Goal: Task Accomplishment & Management: Use online tool/utility

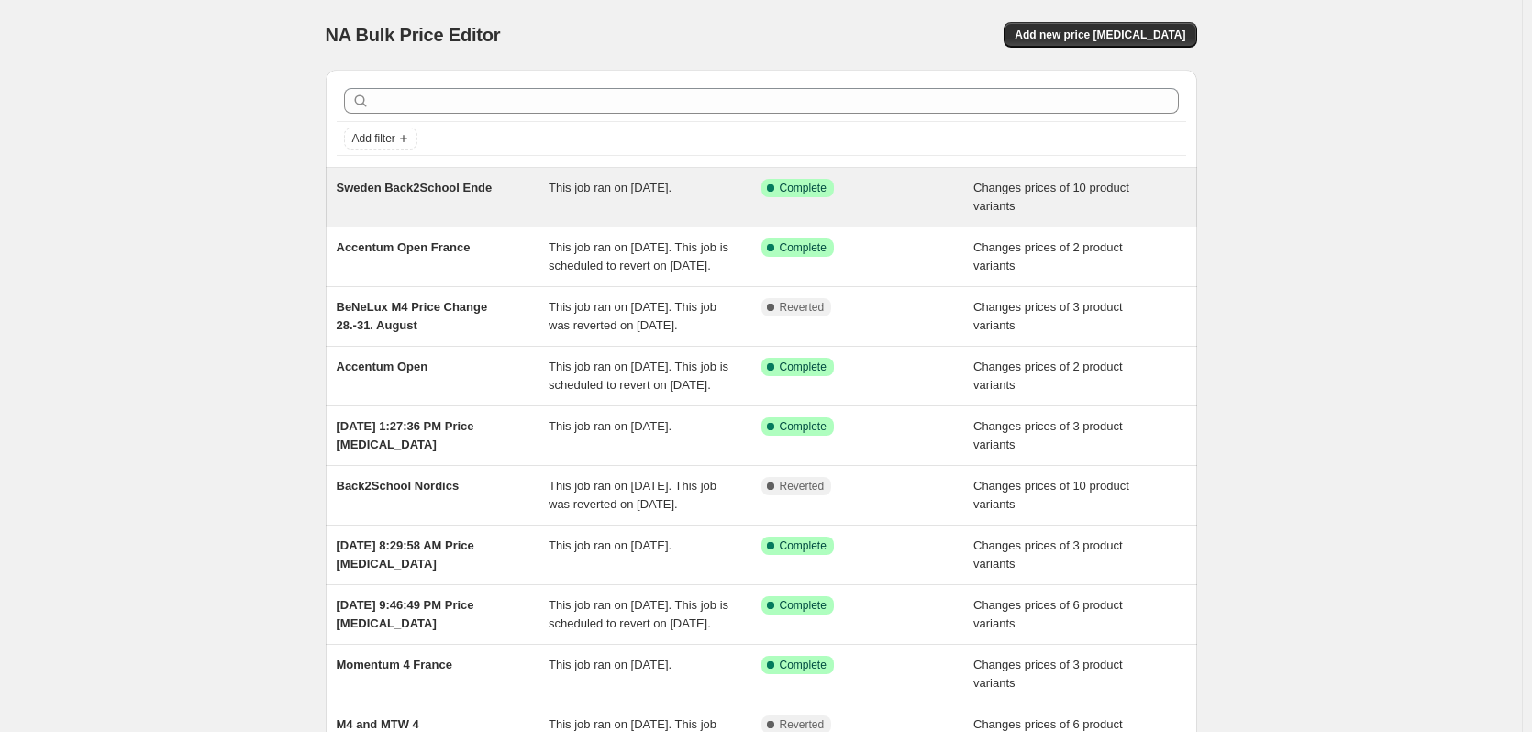
click at [549, 197] on div "Sweden Back2School Ende" at bounding box center [443, 197] width 213 height 37
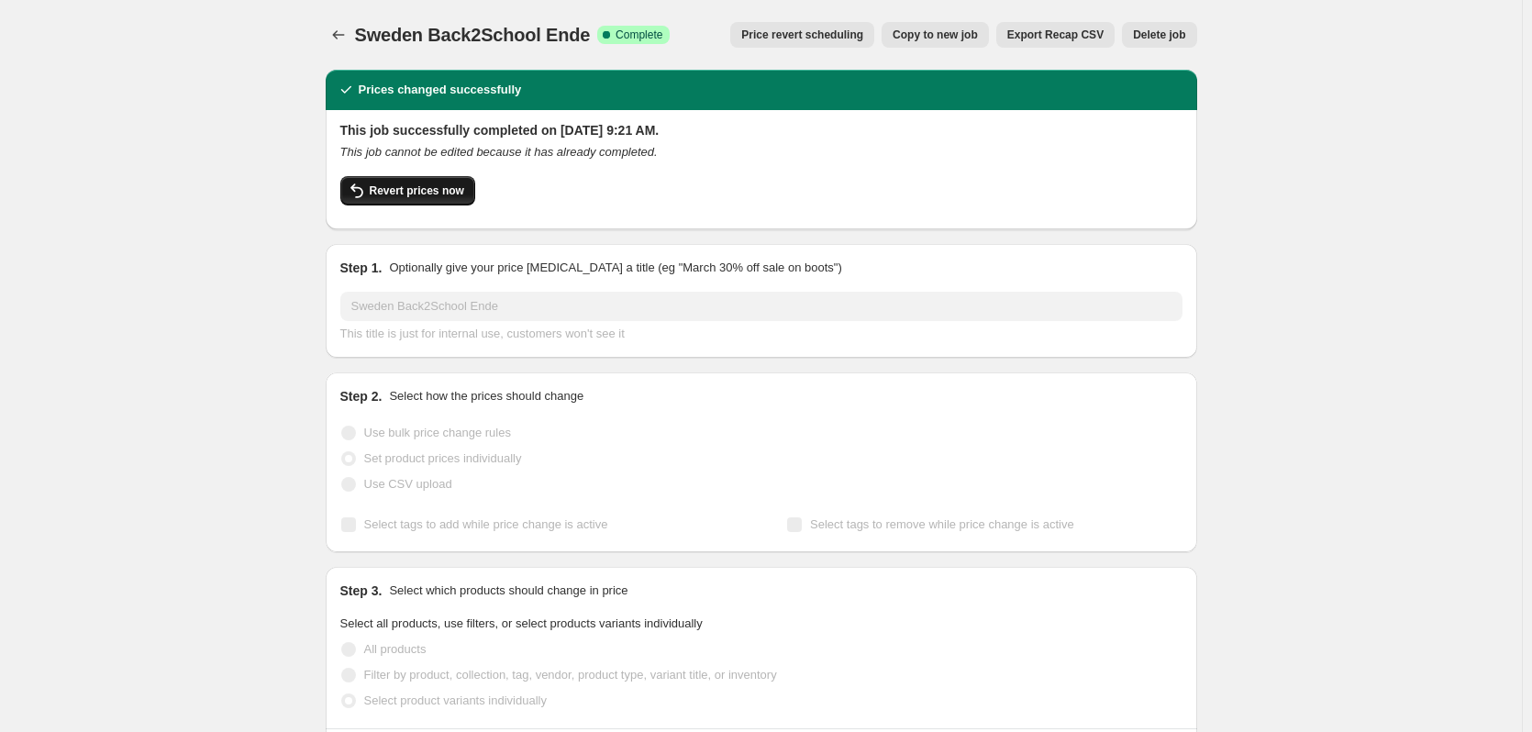
click at [455, 190] on span "Revert prices now" at bounding box center [417, 190] width 95 height 15
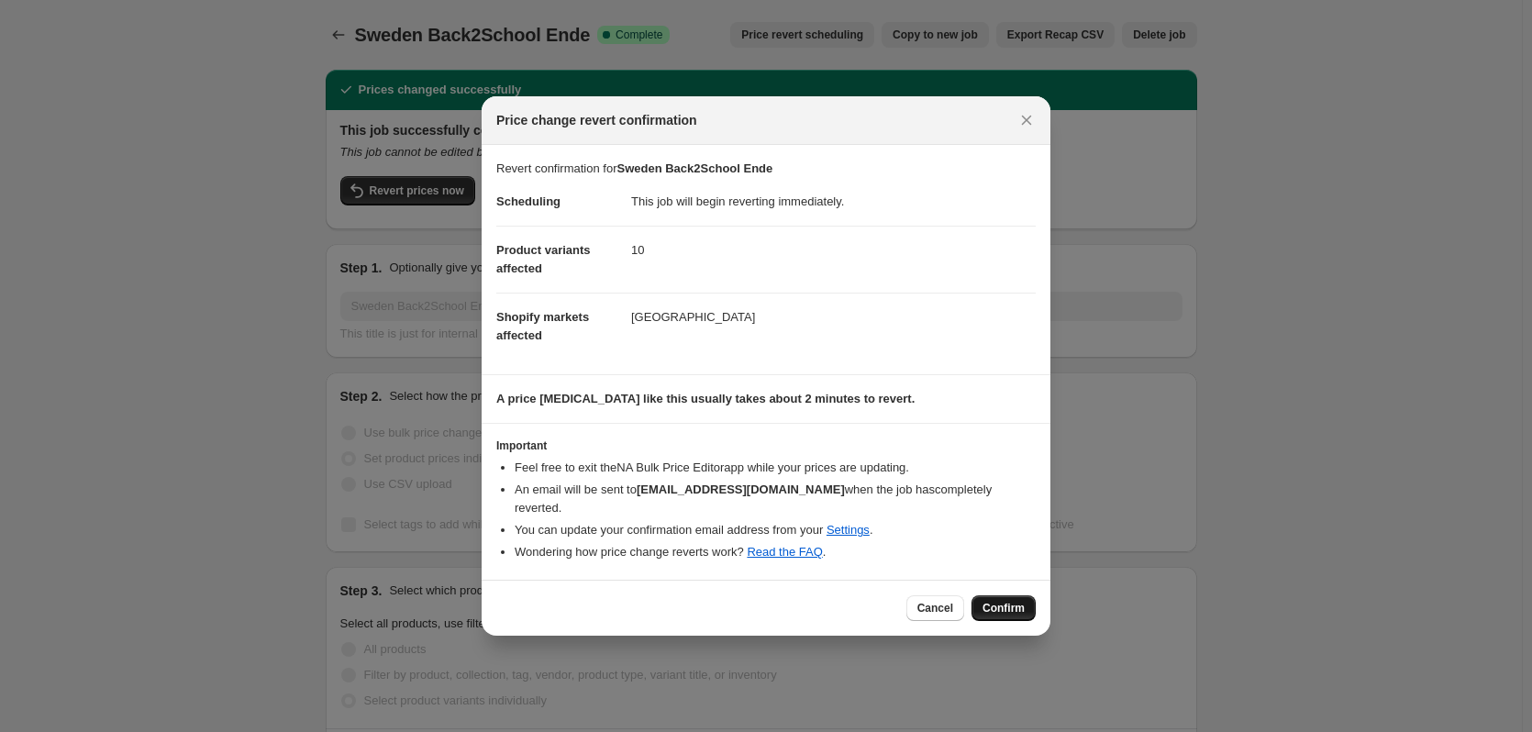
click at [1001, 616] on span "Confirm" at bounding box center [1004, 608] width 42 height 15
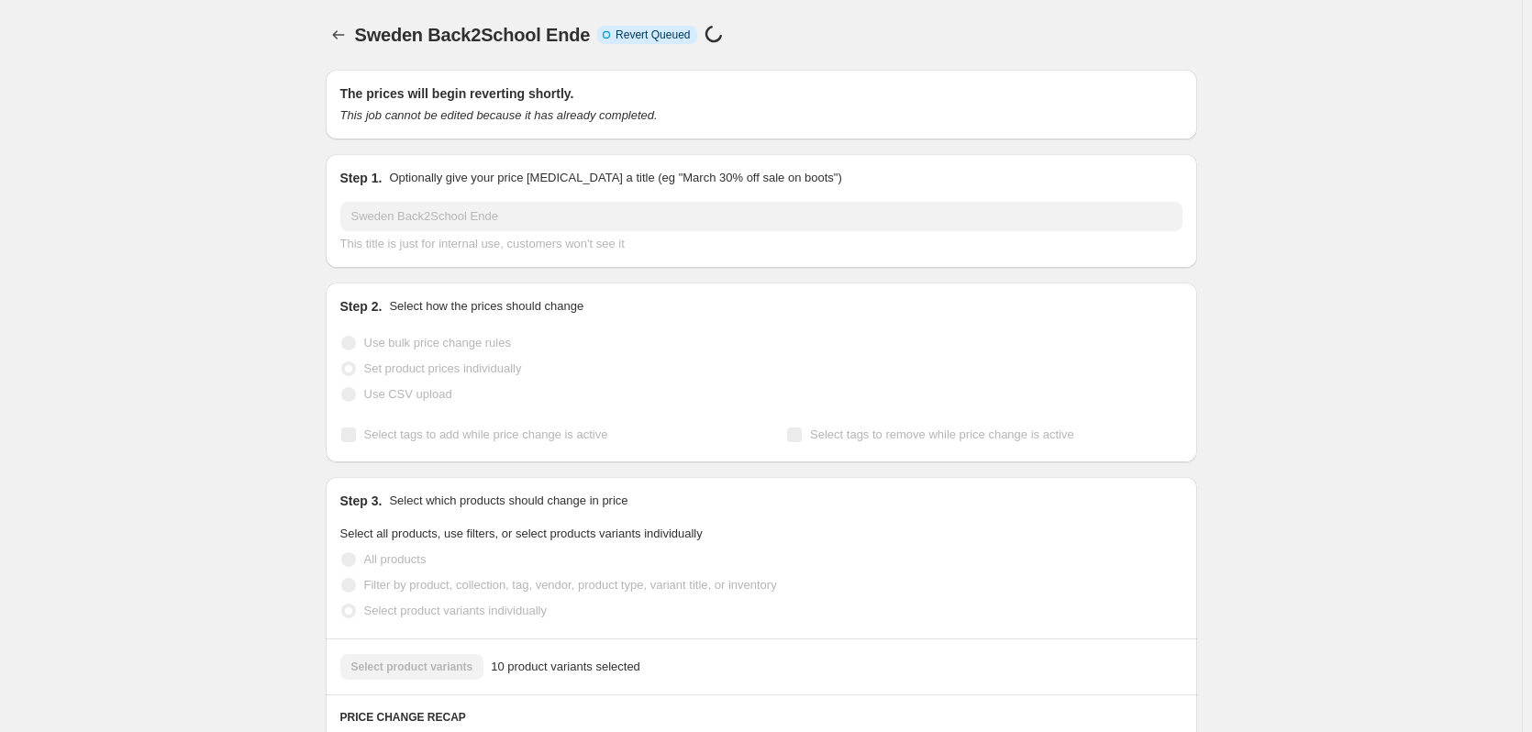
drag, startPoint x: 511, startPoint y: 209, endPoint x: 337, endPoint y: 234, distance: 176.1
click at [337, 234] on div "Step 1. Optionally give your price change job a title (eg "March 30% off sale o…" at bounding box center [762, 211] width 872 height 114
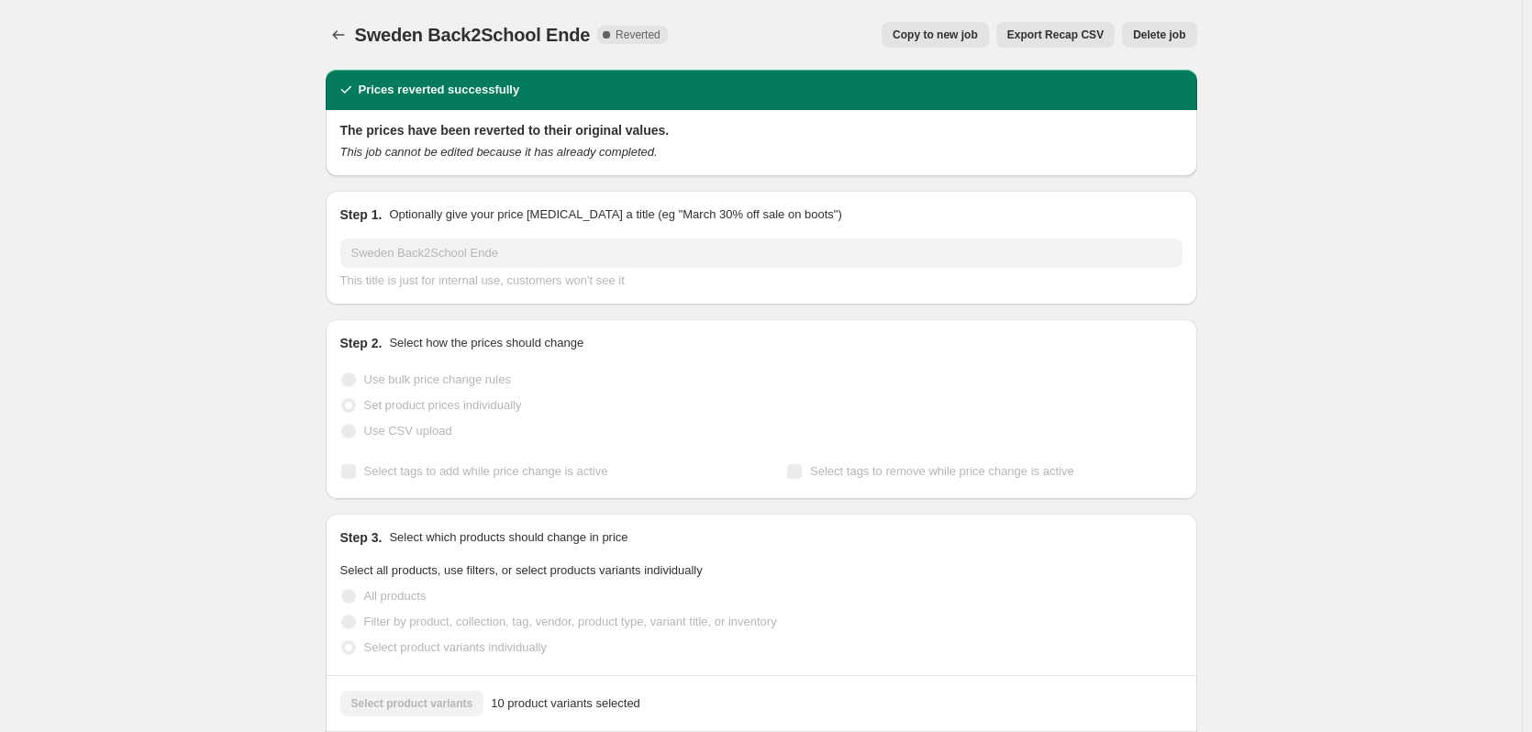
click at [972, 44] on button "Copy to new job" at bounding box center [935, 35] width 107 height 26
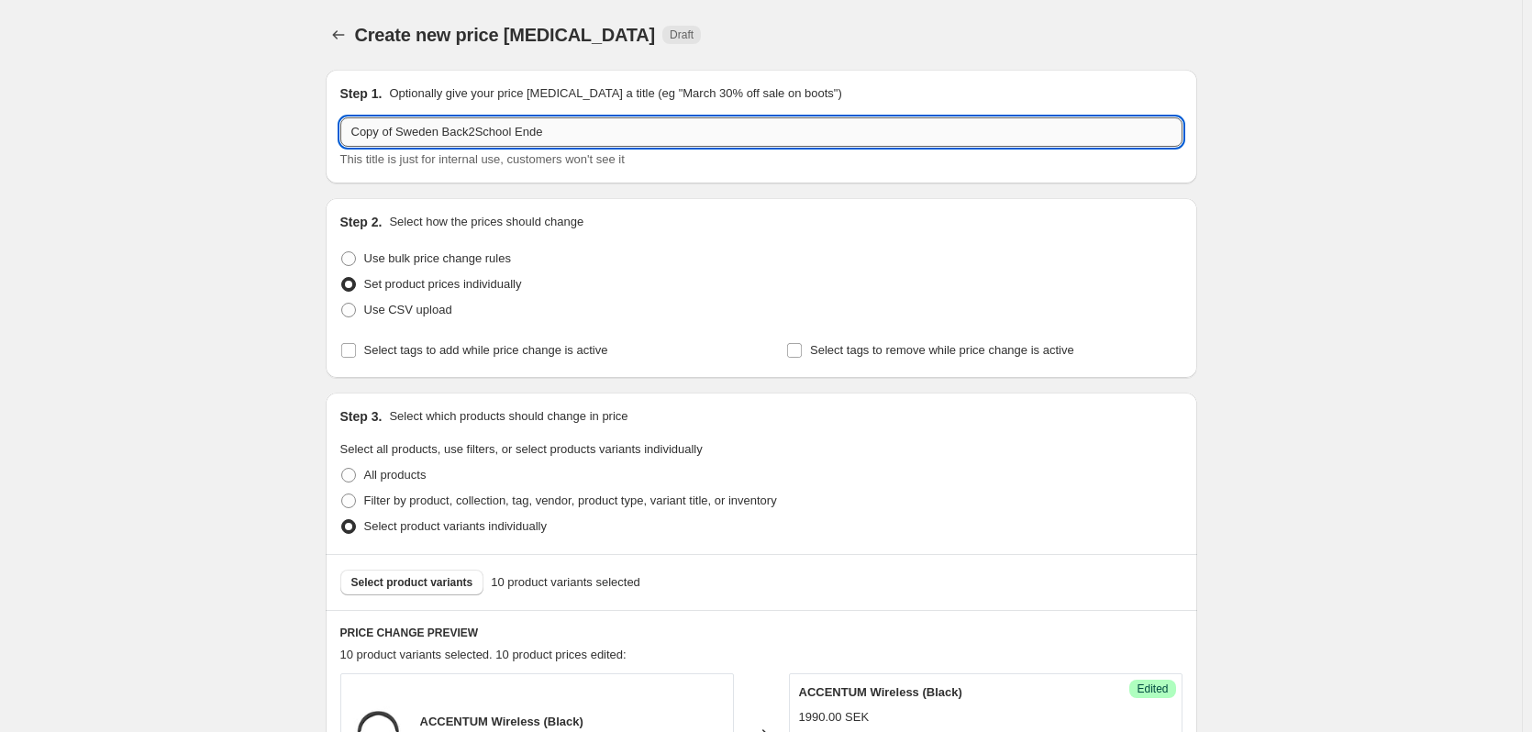
click at [414, 121] on input "Copy of Sweden Back2School Ende" at bounding box center [761, 131] width 842 height 29
drag, startPoint x: 402, startPoint y: 123, endPoint x: 89, endPoint y: 108, distance: 313.2
type input "Sweden Back2School Sennheiser Weekend"
click at [347, 36] on icon "Price change jobs" at bounding box center [338, 35] width 18 height 18
